Goal: Transaction & Acquisition: Download file/media

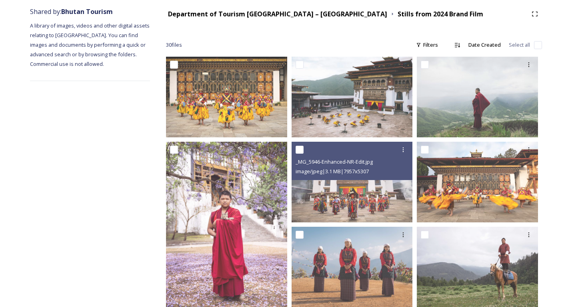
scroll to position [135, 0]
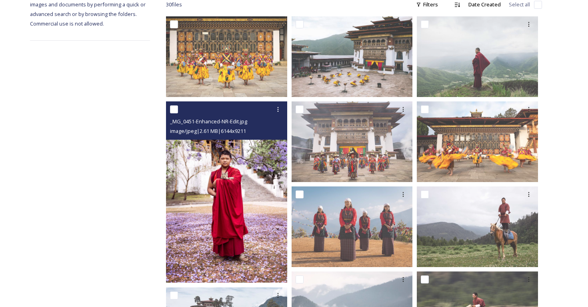
click at [221, 194] on img at bounding box center [226, 193] width 121 height 182
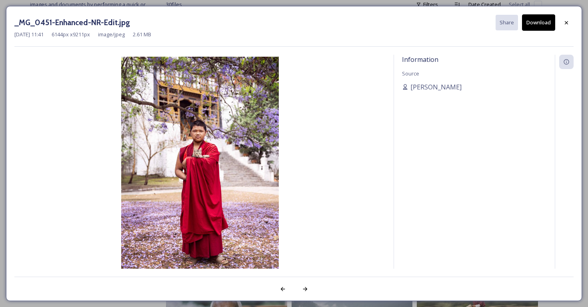
click at [539, 21] on button "Download" at bounding box center [538, 22] width 33 height 16
click at [565, 22] on icon at bounding box center [566, 23] width 6 height 6
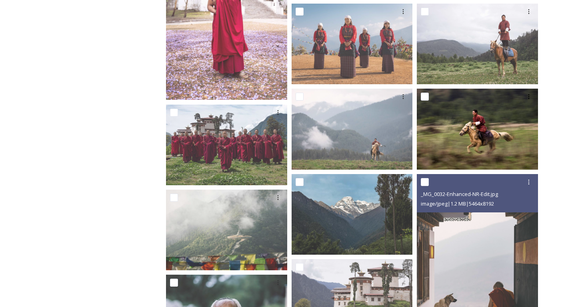
scroll to position [318, 0]
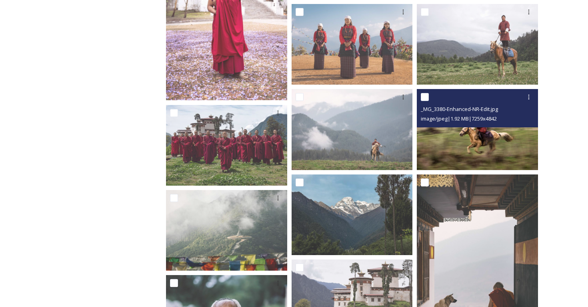
click at [461, 150] on img at bounding box center [477, 129] width 121 height 81
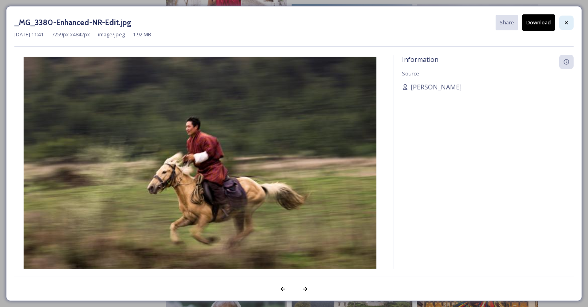
click at [566, 24] on icon at bounding box center [566, 23] width 6 height 6
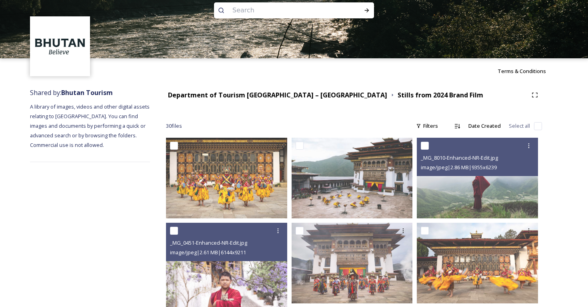
scroll to position [0, 0]
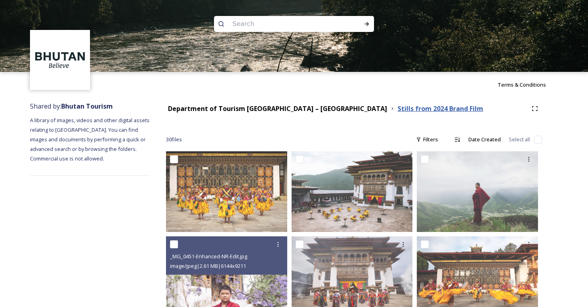
click at [397, 108] on strong "Stills from 2024 Brand Film" at bounding box center [440, 108] width 86 height 9
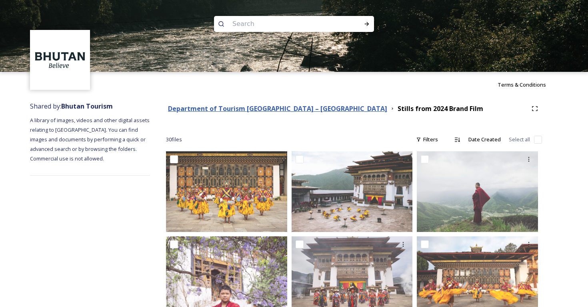
click at [282, 108] on strong "Department of Tourism [GEOGRAPHIC_DATA] – [GEOGRAPHIC_DATA]" at bounding box center [277, 108] width 219 height 9
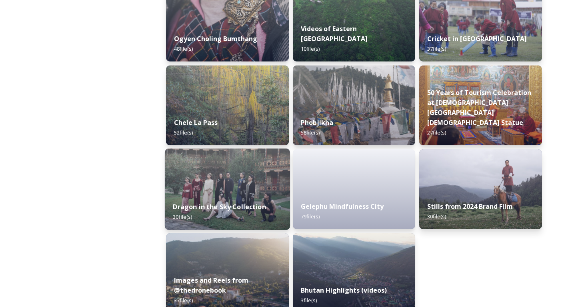
scroll to position [1336, 0]
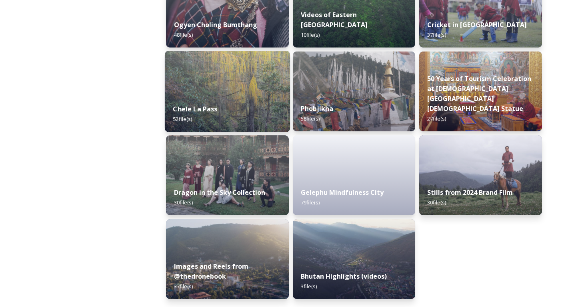
click at [187, 111] on strong "Chele La Pass" at bounding box center [195, 109] width 44 height 9
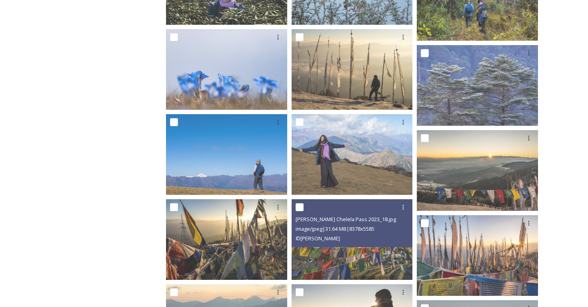
scroll to position [718, 0]
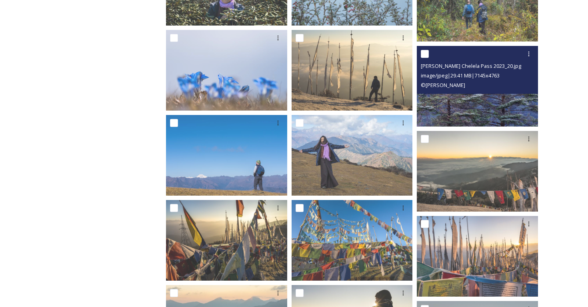
click at [463, 107] on img at bounding box center [477, 86] width 121 height 81
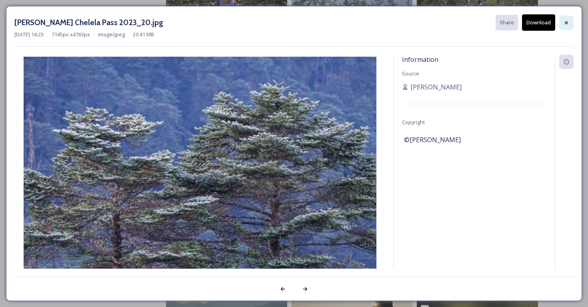
click at [565, 23] on icon at bounding box center [566, 22] width 3 height 3
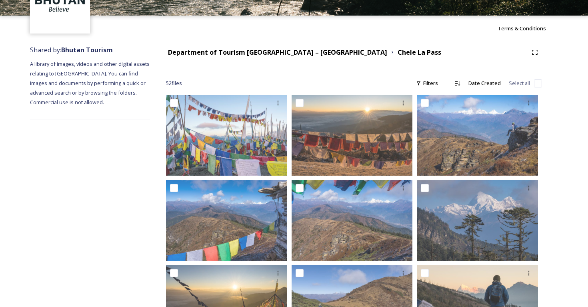
scroll to position [1, 0]
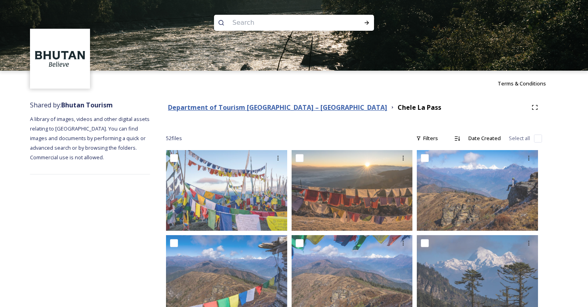
click at [273, 107] on strong "Department of Tourism [GEOGRAPHIC_DATA] – [GEOGRAPHIC_DATA]" at bounding box center [277, 107] width 219 height 9
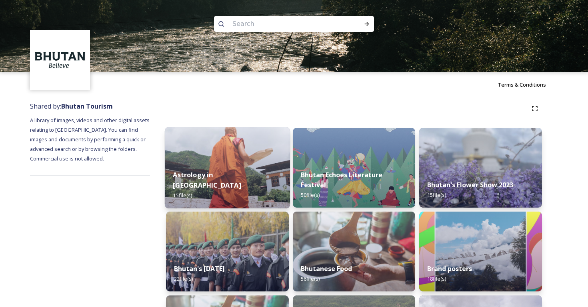
click at [205, 185] on strong "Astrology in [GEOGRAPHIC_DATA]" at bounding box center [207, 180] width 68 height 19
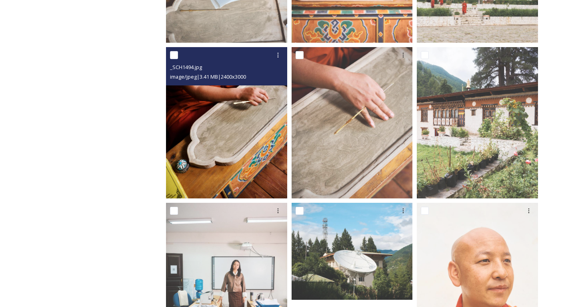
scroll to position [637, 0]
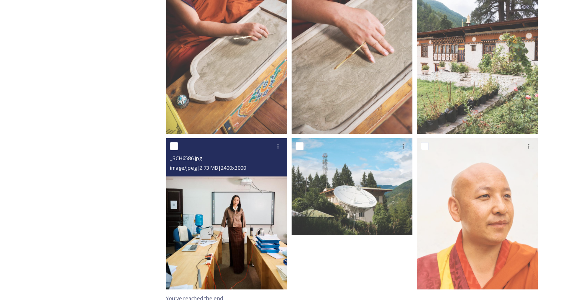
click at [247, 222] on img at bounding box center [226, 214] width 121 height 152
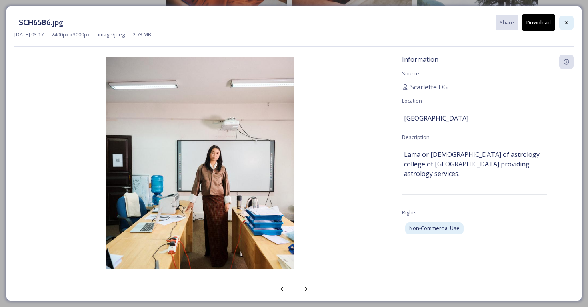
click at [567, 21] on icon at bounding box center [566, 22] width 3 height 3
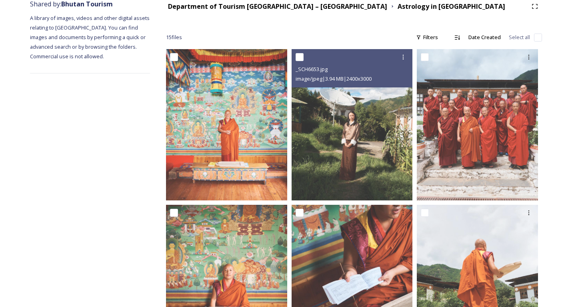
scroll to position [0, 0]
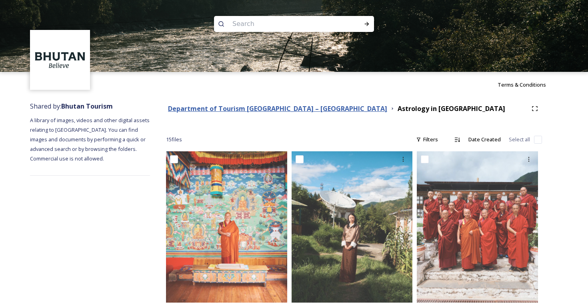
click at [291, 109] on strong "Department of Tourism [GEOGRAPHIC_DATA] – [GEOGRAPHIC_DATA]" at bounding box center [277, 108] width 219 height 9
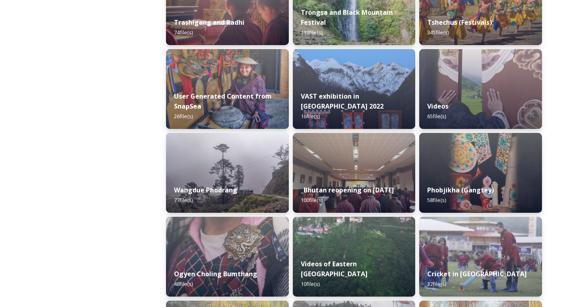
scroll to position [1150, 0]
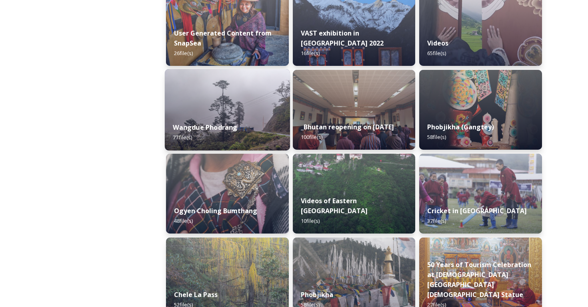
click at [206, 126] on strong "Wangdue Phodrang" at bounding box center [205, 127] width 64 height 9
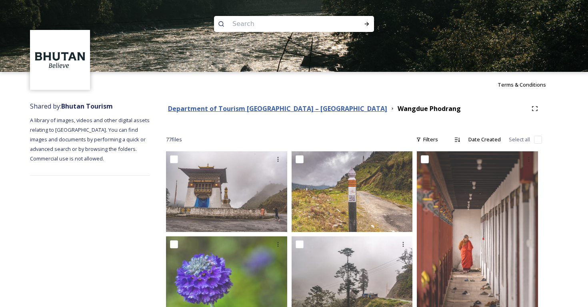
click at [227, 107] on strong "Department of Tourism [GEOGRAPHIC_DATA] – [GEOGRAPHIC_DATA]" at bounding box center [277, 108] width 219 height 9
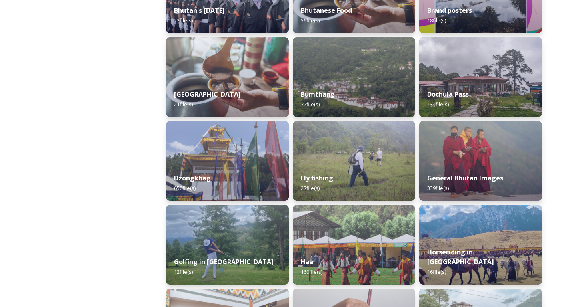
scroll to position [259, 0]
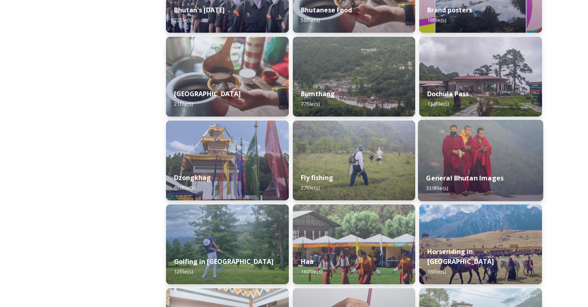
click at [445, 179] on strong "General Bhutan Images" at bounding box center [465, 178] width 78 height 9
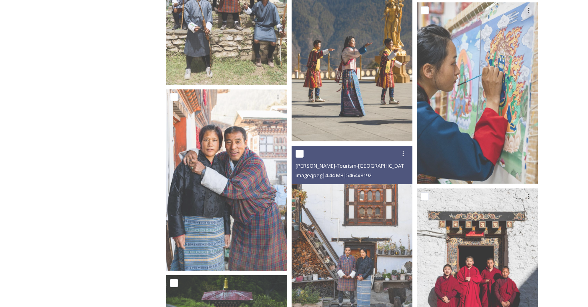
scroll to position [1259, 0]
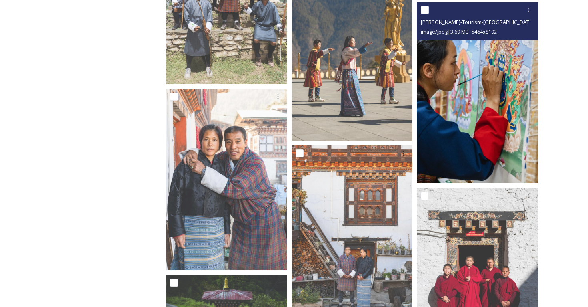
click at [446, 128] on img at bounding box center [477, 93] width 121 height 182
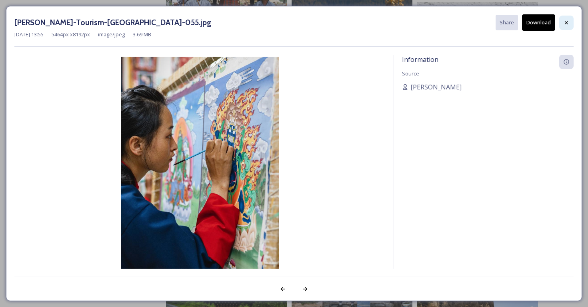
click at [563, 20] on icon at bounding box center [566, 23] width 6 height 6
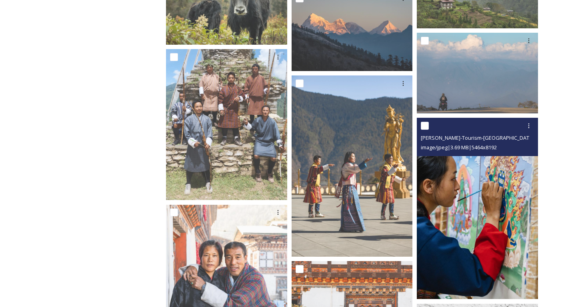
scroll to position [1140, 0]
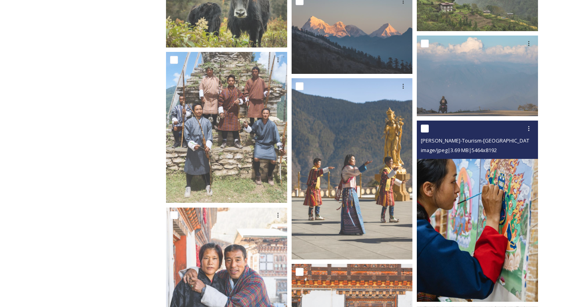
click at [455, 186] on img at bounding box center [477, 212] width 121 height 182
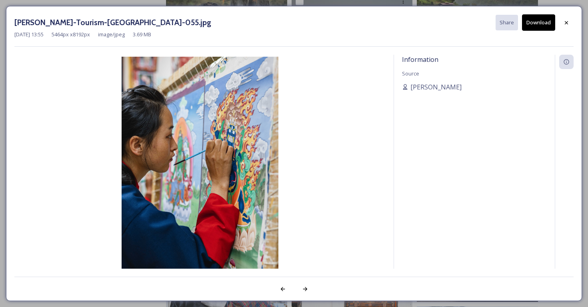
click at [536, 20] on button "Download" at bounding box center [538, 22] width 33 height 16
click at [565, 22] on icon at bounding box center [566, 23] width 6 height 6
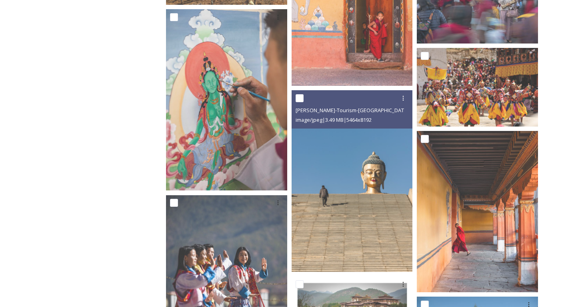
scroll to position [2157, 0]
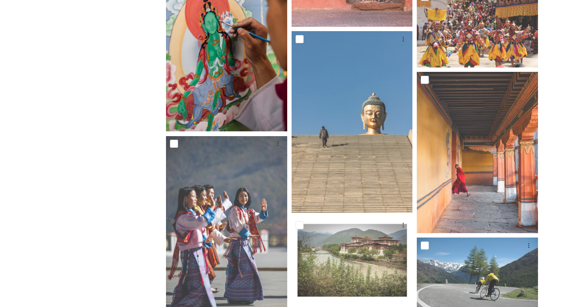
click at [224, 100] on img at bounding box center [226, 41] width 121 height 182
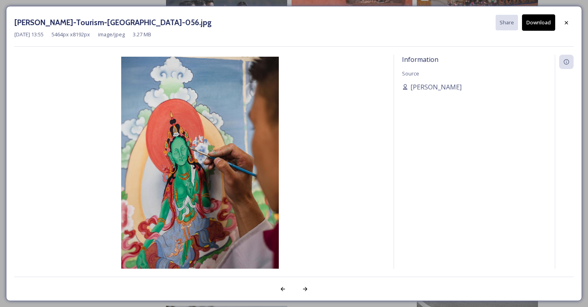
click at [534, 23] on button "Download" at bounding box center [538, 22] width 33 height 16
click at [564, 20] on icon at bounding box center [566, 23] width 6 height 6
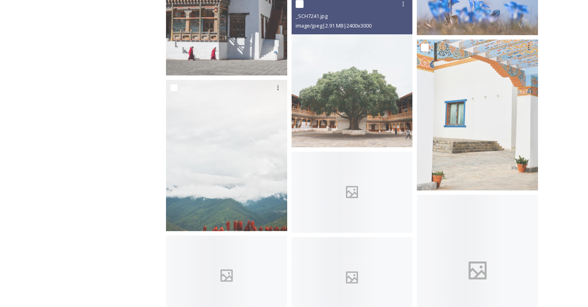
scroll to position [4596, 0]
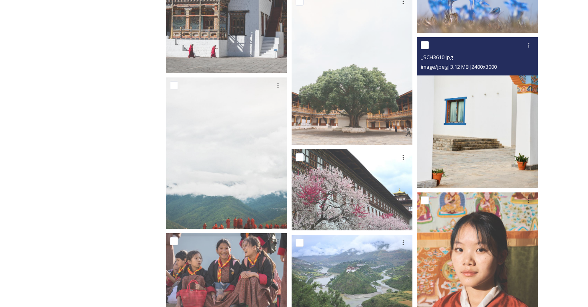
click at [464, 113] on img at bounding box center [477, 113] width 121 height 152
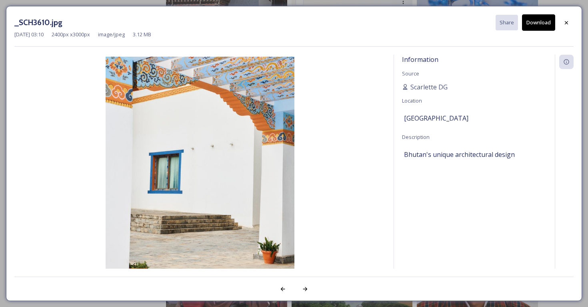
click at [533, 27] on button "Download" at bounding box center [538, 22] width 33 height 16
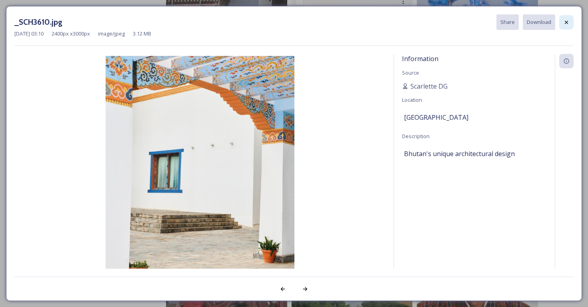
click at [563, 22] on icon at bounding box center [566, 22] width 6 height 6
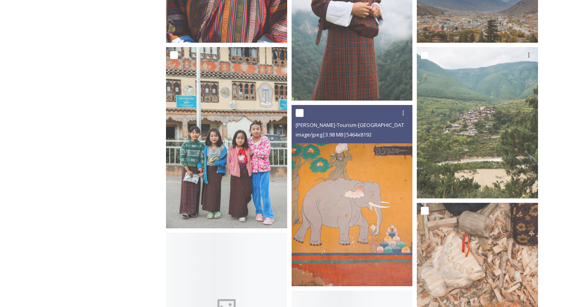
scroll to position [5327, 0]
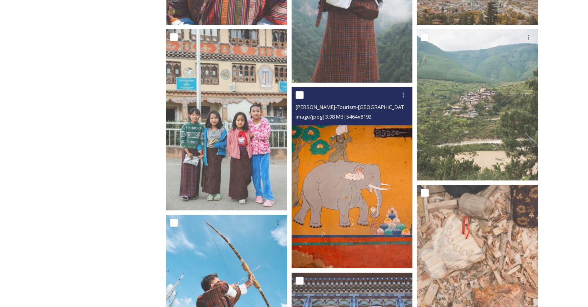
click at [363, 211] on img at bounding box center [351, 178] width 121 height 182
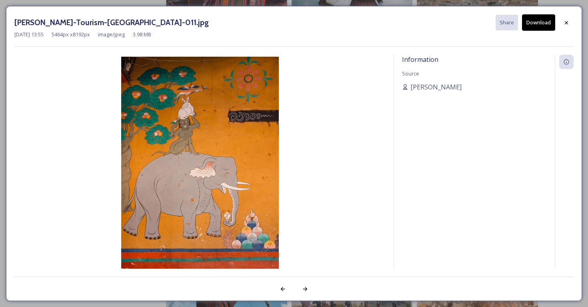
click at [539, 21] on button "Download" at bounding box center [538, 22] width 33 height 16
click at [564, 27] on div at bounding box center [566, 23] width 14 height 14
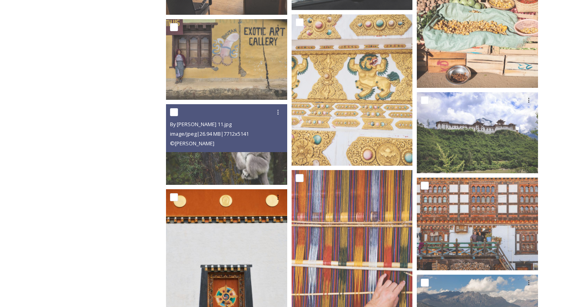
scroll to position [8227, 0]
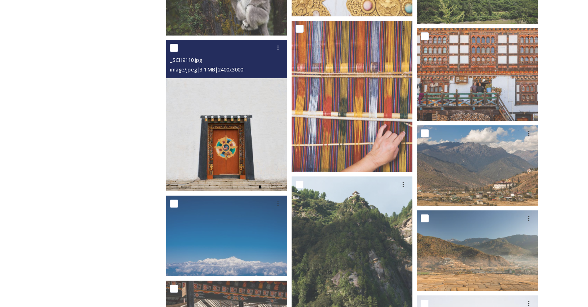
click at [233, 138] on img at bounding box center [226, 116] width 121 height 152
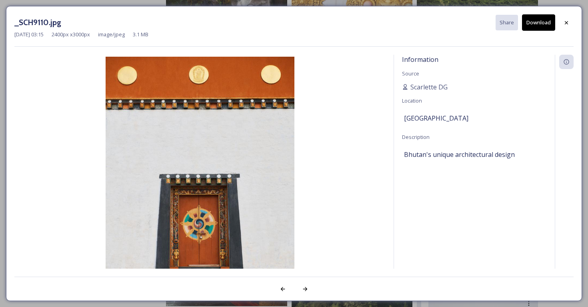
click at [540, 24] on button "Download" at bounding box center [538, 22] width 33 height 16
click at [564, 20] on icon at bounding box center [566, 23] width 6 height 6
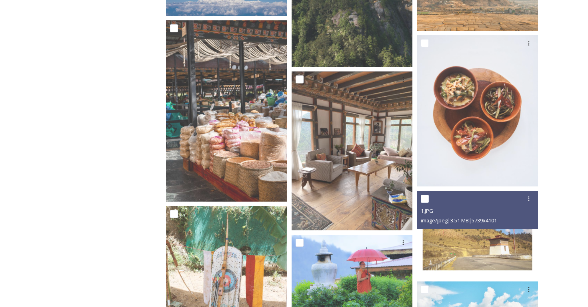
scroll to position [8488, 0]
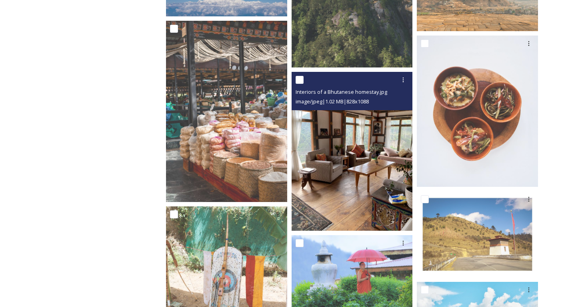
click at [370, 167] on img at bounding box center [351, 151] width 121 height 159
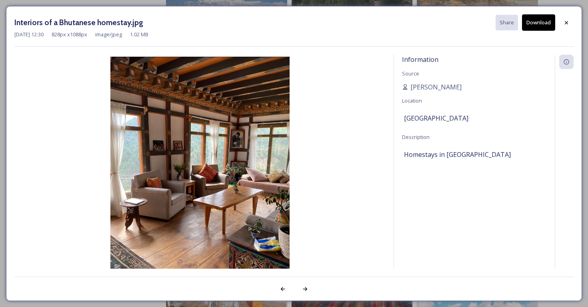
click at [534, 23] on button "Download" at bounding box center [538, 22] width 33 height 16
click at [564, 20] on icon at bounding box center [566, 23] width 6 height 6
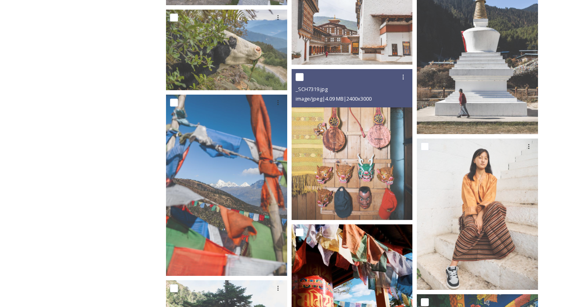
scroll to position [11402, 0]
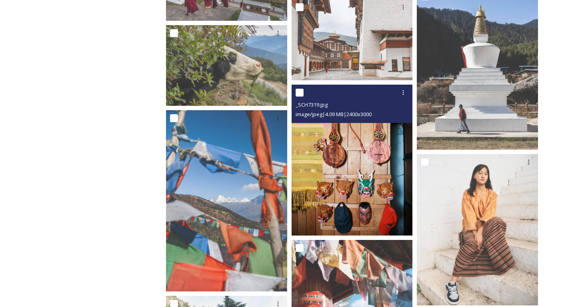
click at [358, 171] on img at bounding box center [351, 161] width 121 height 152
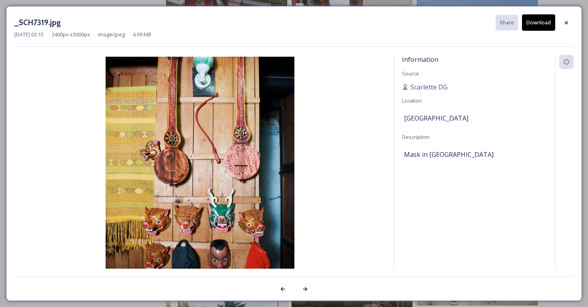
click at [533, 23] on button "Download" at bounding box center [538, 22] width 33 height 16
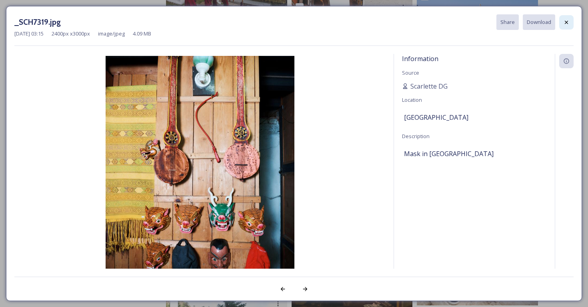
click at [567, 20] on icon at bounding box center [566, 22] width 6 height 6
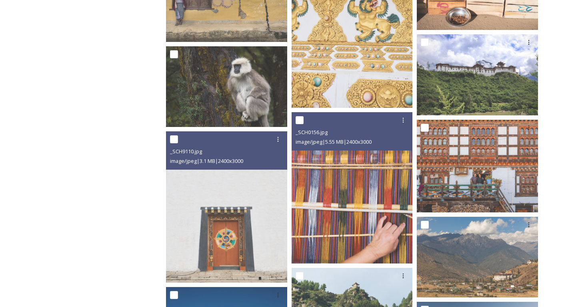
scroll to position [8128, 0]
